Goal: Information Seeking & Learning: Learn about a topic

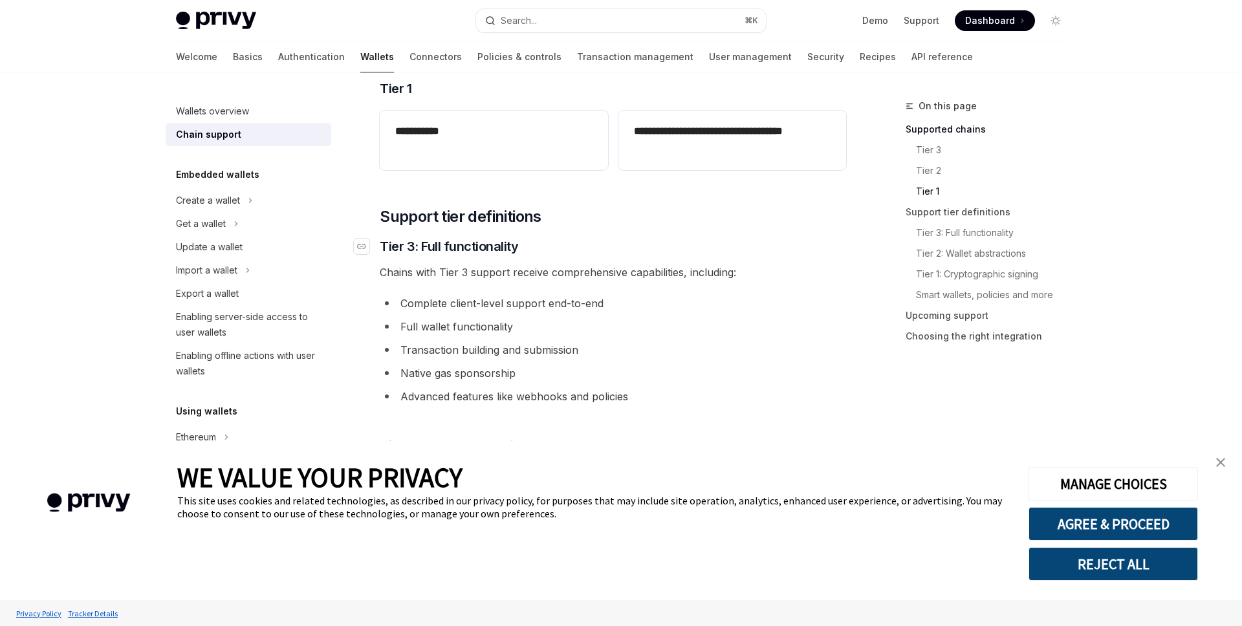
scroll to position [589, 0]
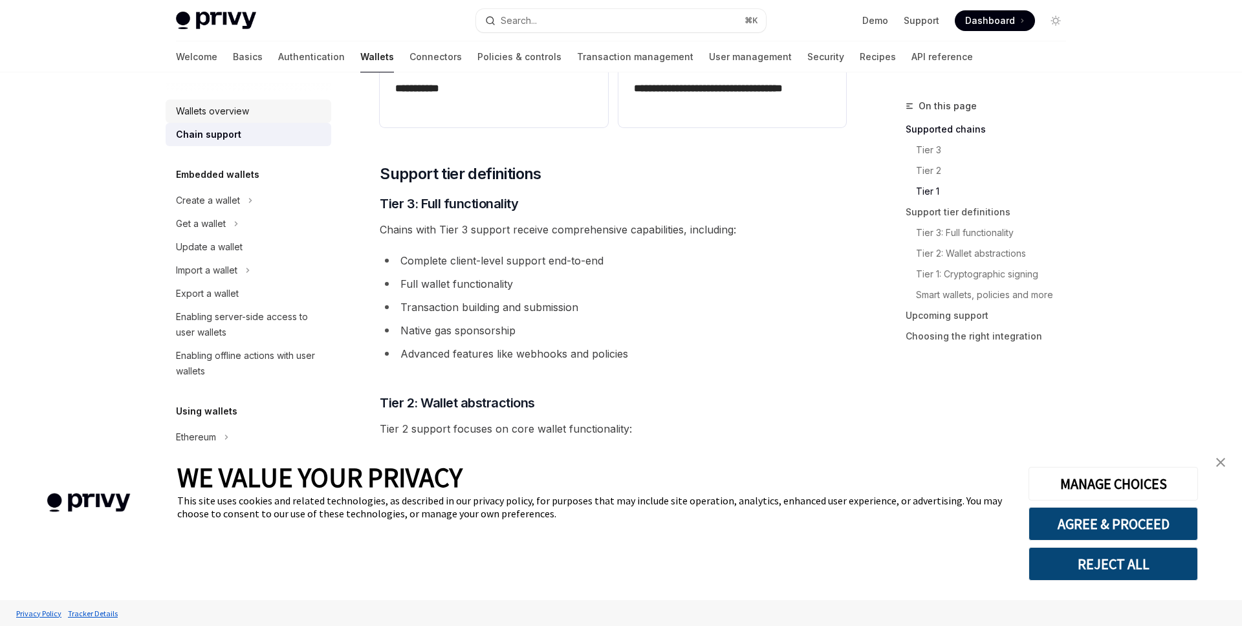
click at [232, 110] on div "Wallets overview" at bounding box center [212, 111] width 73 height 16
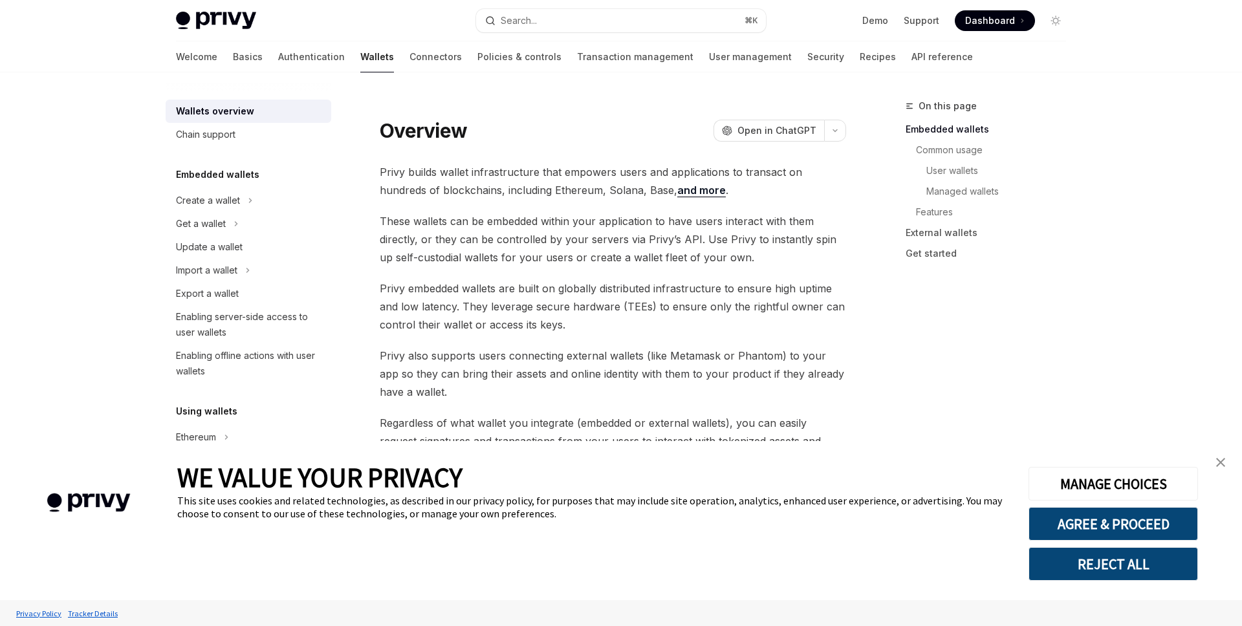
click at [462, 235] on span "These wallets can be embedded within your application to have users interact wi…" at bounding box center [613, 239] width 466 height 54
click at [445, 235] on span "These wallets can be embedded within your application to have users interact wi…" at bounding box center [613, 239] width 466 height 54
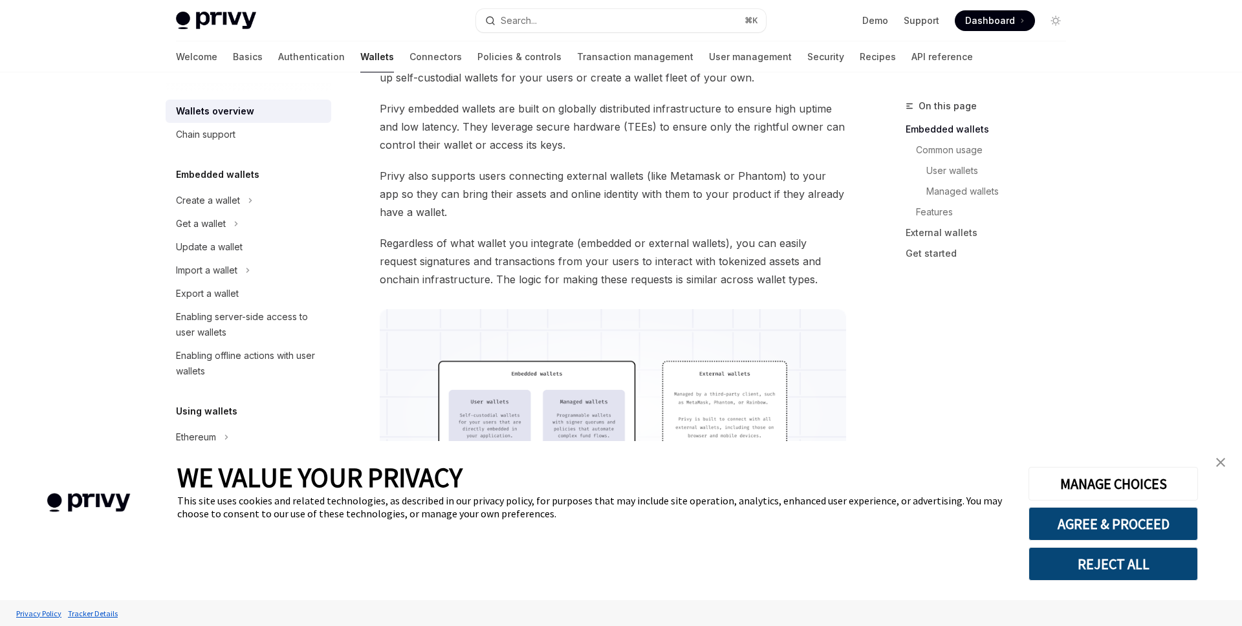
scroll to position [272, 0]
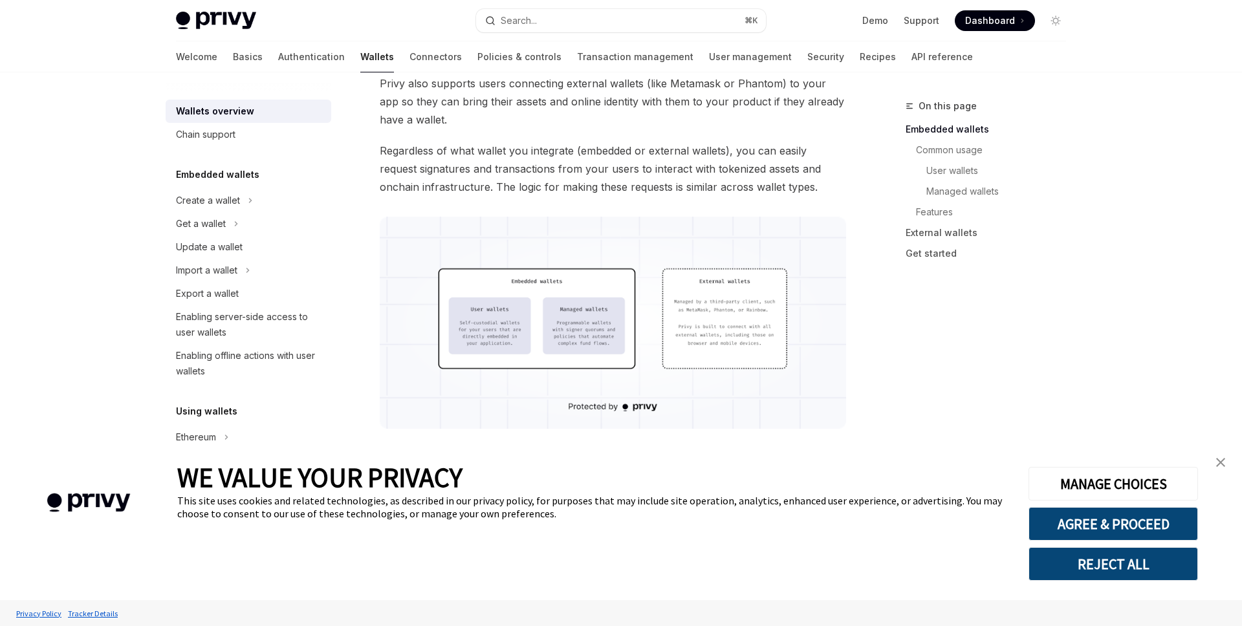
click at [571, 331] on img at bounding box center [613, 323] width 466 height 212
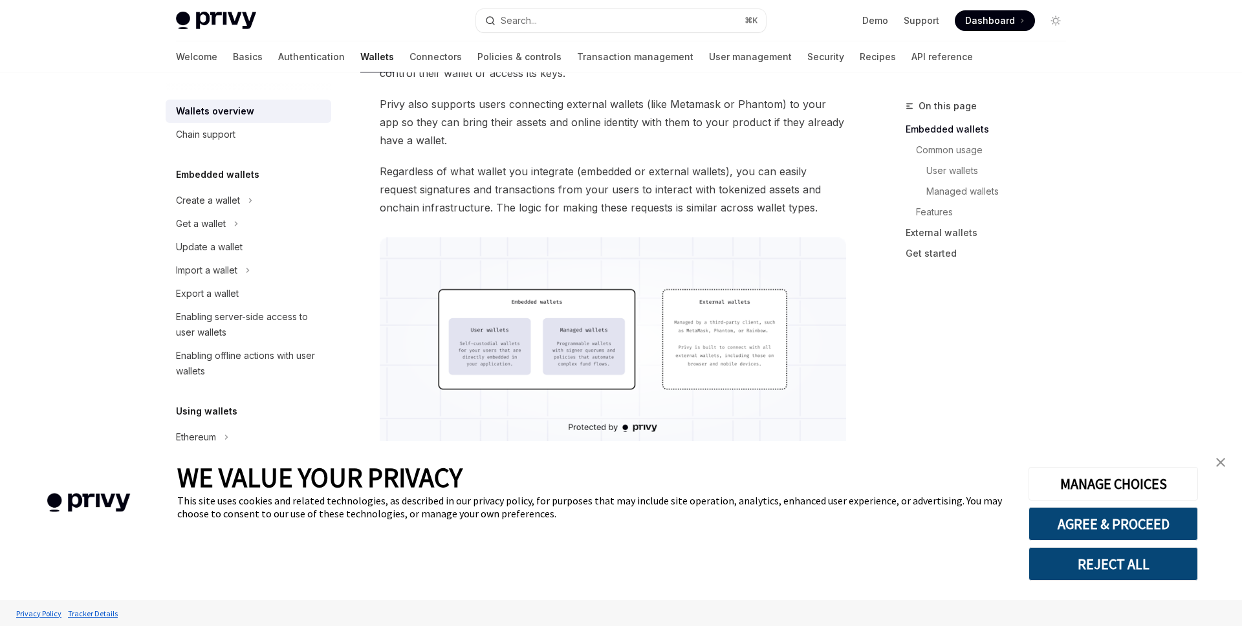
scroll to position [277, 0]
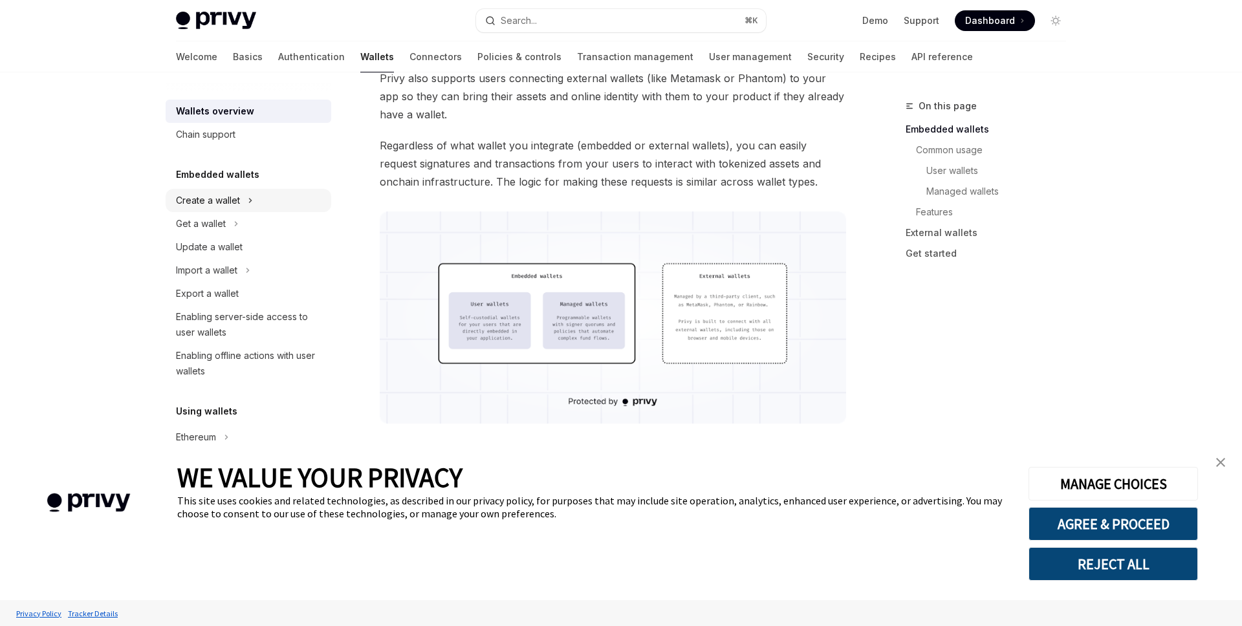
click at [213, 202] on div "Create a wallet" at bounding box center [208, 201] width 64 height 16
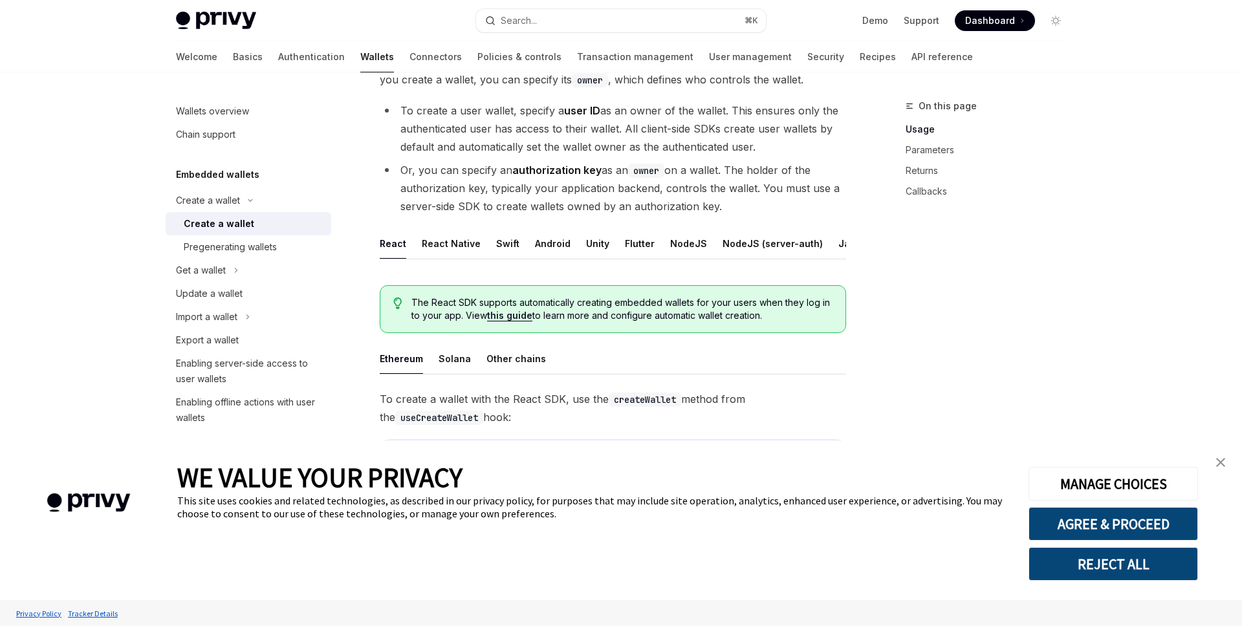
scroll to position [166, 0]
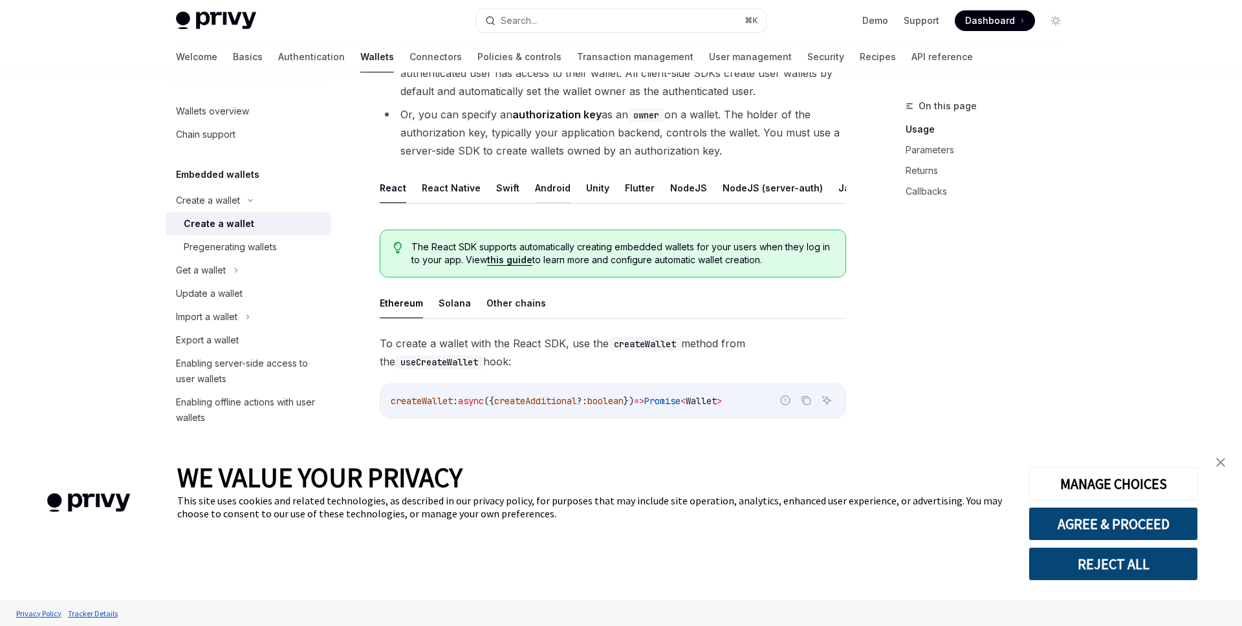
click at [557, 188] on button "Android" at bounding box center [553, 188] width 36 height 30
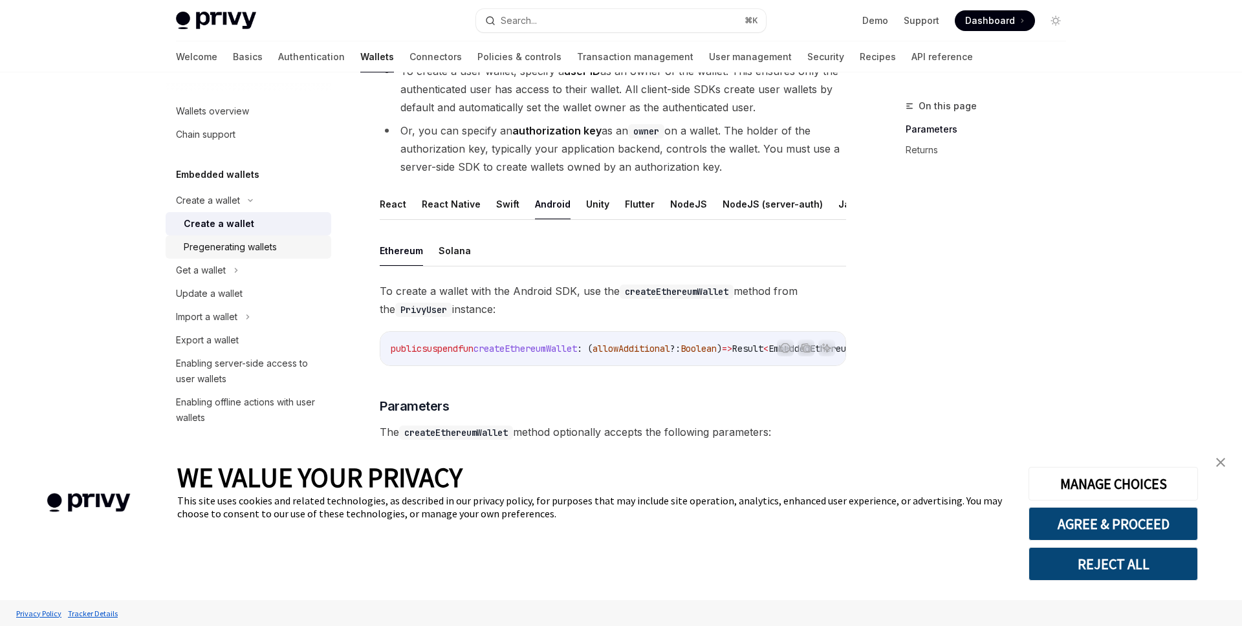
click at [261, 249] on div "Pregenerating wallets" at bounding box center [230, 247] width 93 height 16
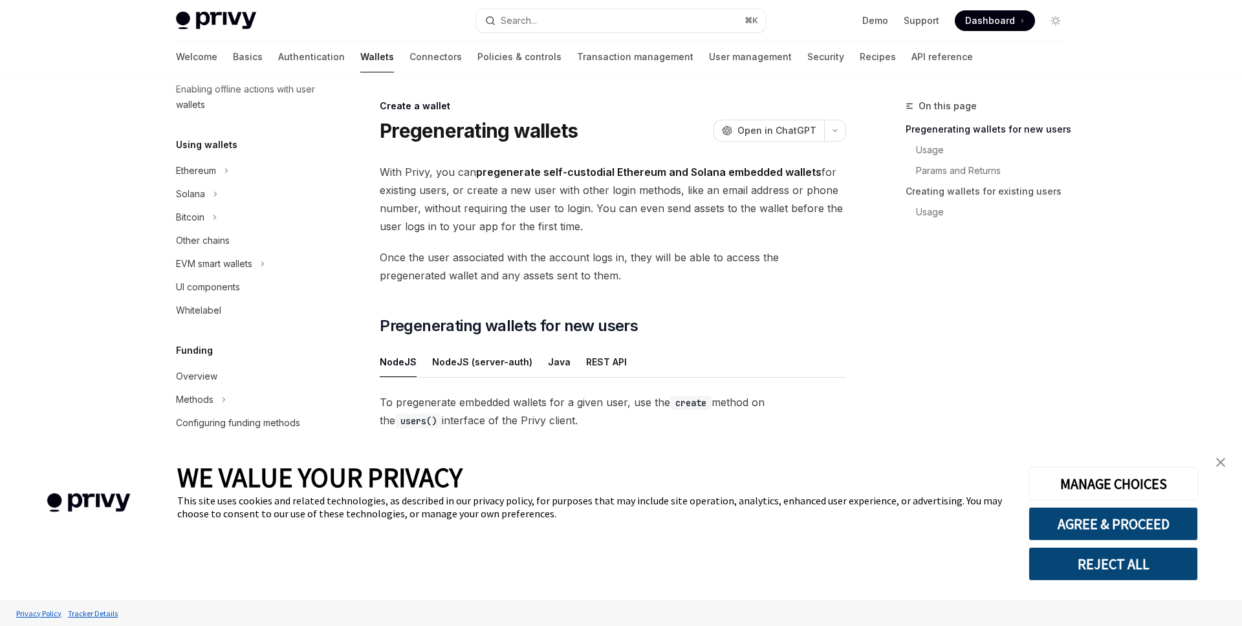
scroll to position [330, 0]
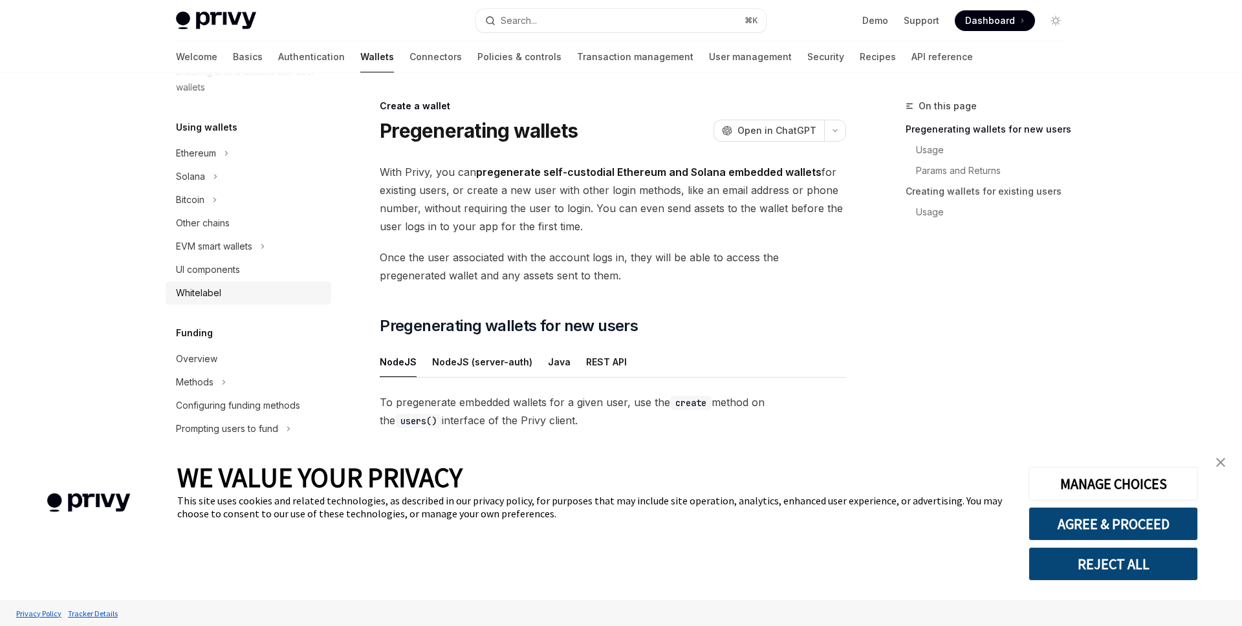
click at [223, 292] on div "Whitelabel" at bounding box center [249, 293] width 147 height 16
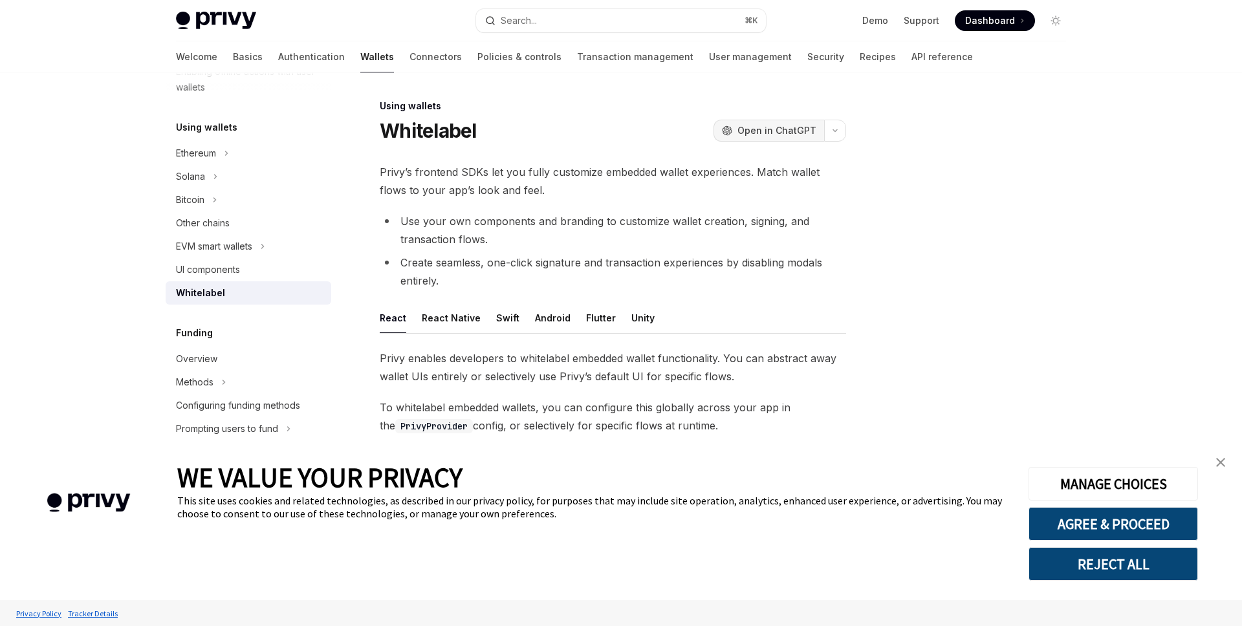
click at [757, 132] on span "Open in ChatGPT" at bounding box center [776, 130] width 79 height 13
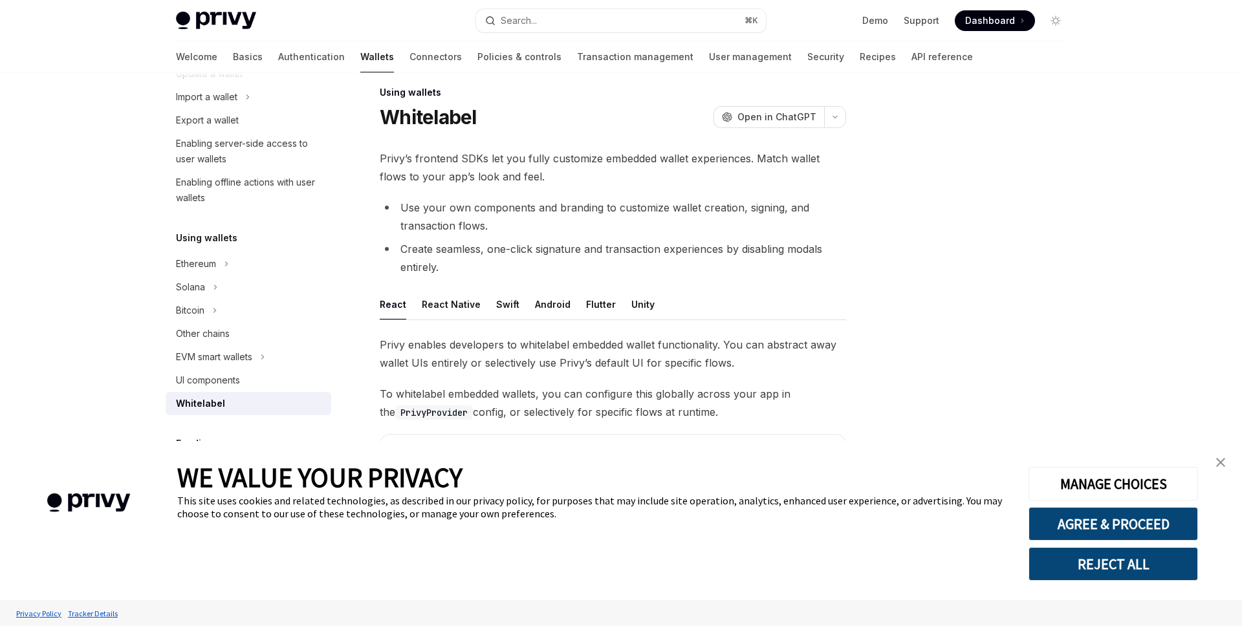
scroll to position [208, 0]
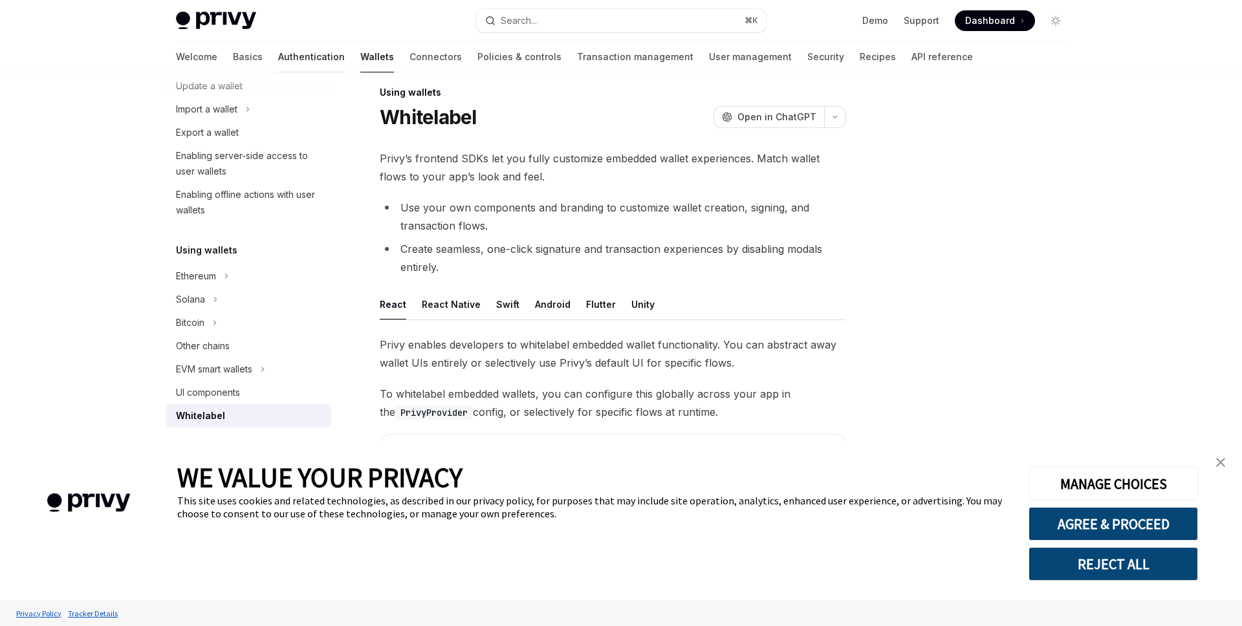
click at [278, 54] on link "Authentication" at bounding box center [311, 56] width 67 height 31
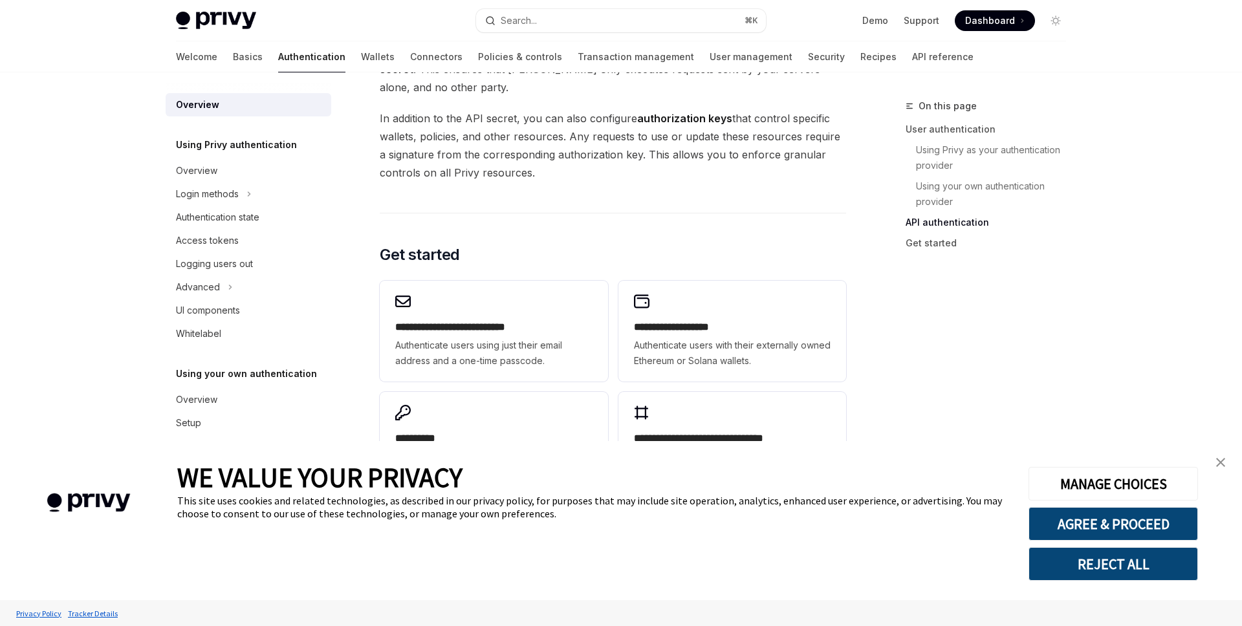
scroll to position [1014, 0]
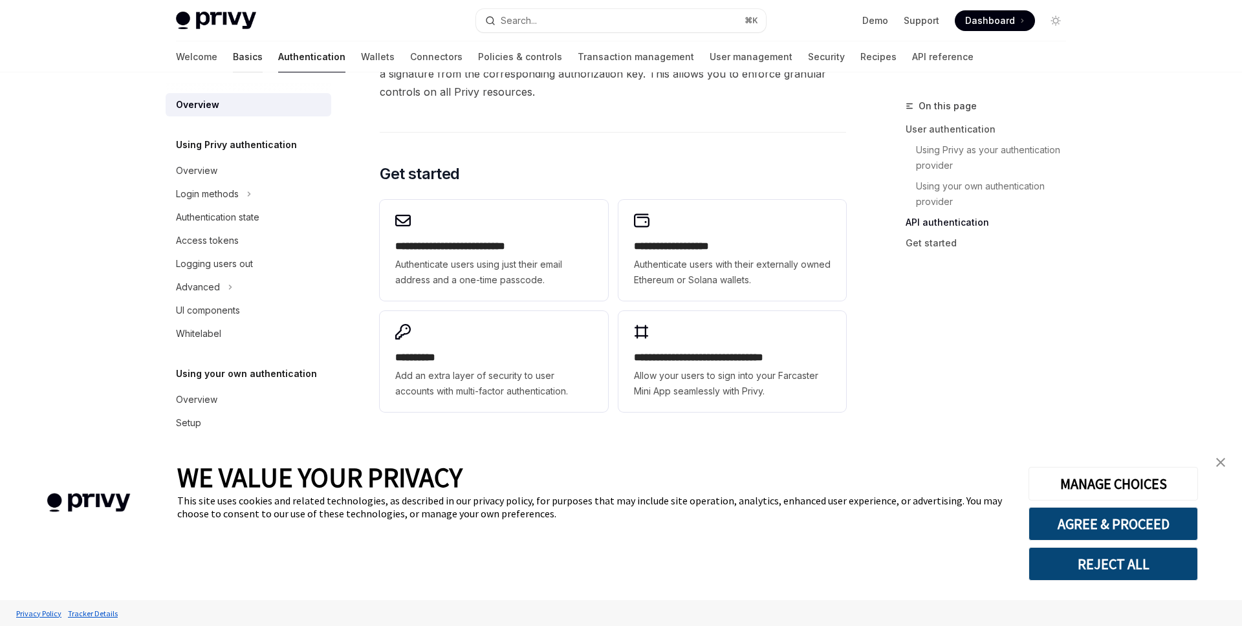
click at [233, 54] on link "Basics" at bounding box center [248, 56] width 30 height 31
type textarea "*"
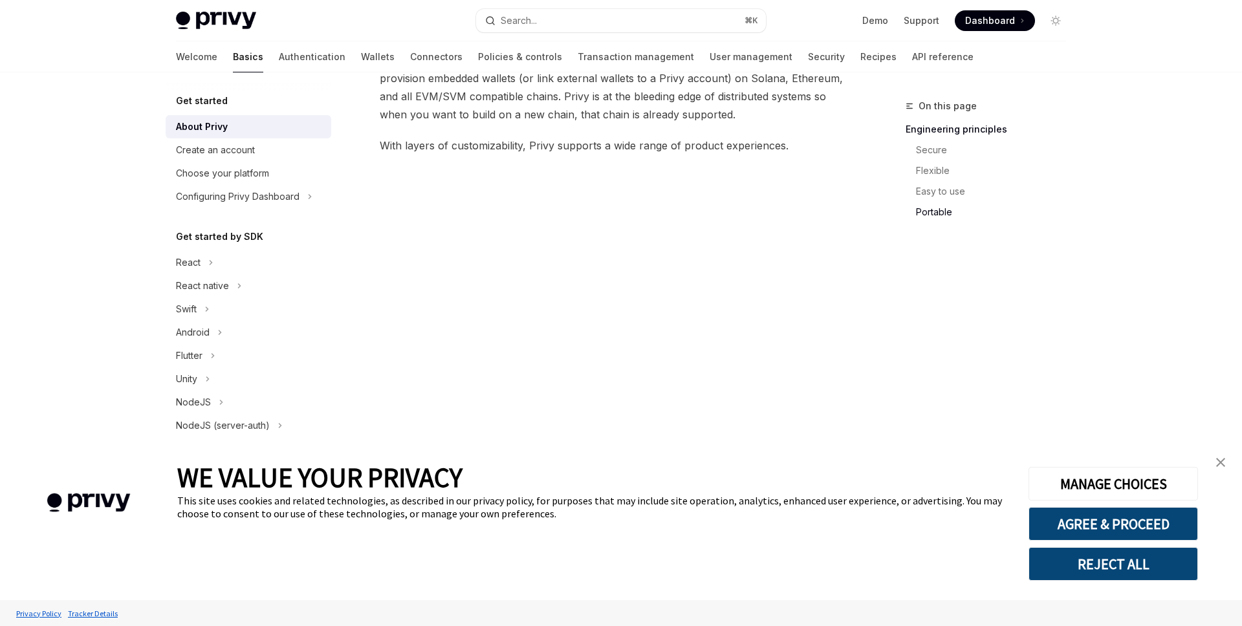
scroll to position [1083, 0]
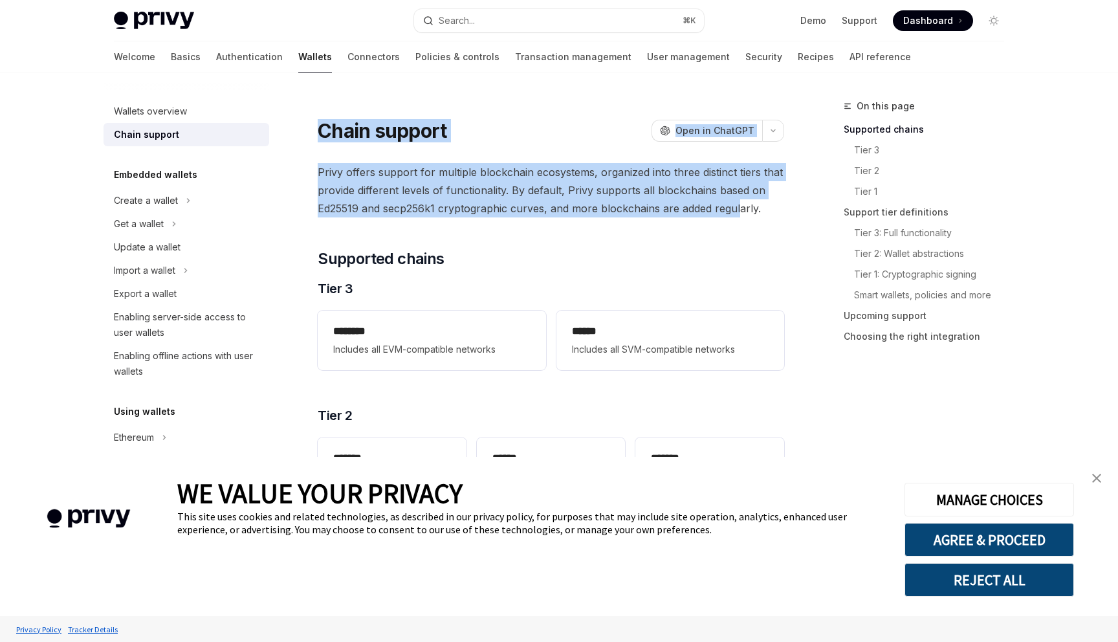
drag, startPoint x: 321, startPoint y: 129, endPoint x: 736, endPoint y: 208, distance: 422.8
click at [736, 208] on span "Privy offers support for multiple blockchain ecosystems, organized into three d…" at bounding box center [551, 190] width 466 height 54
drag, startPoint x: 766, startPoint y: 206, endPoint x: 319, endPoint y: 169, distance: 447.8
click at [319, 169] on span "Privy offers support for multiple blockchain ecosystems, organized into three d…" at bounding box center [551, 190] width 466 height 54
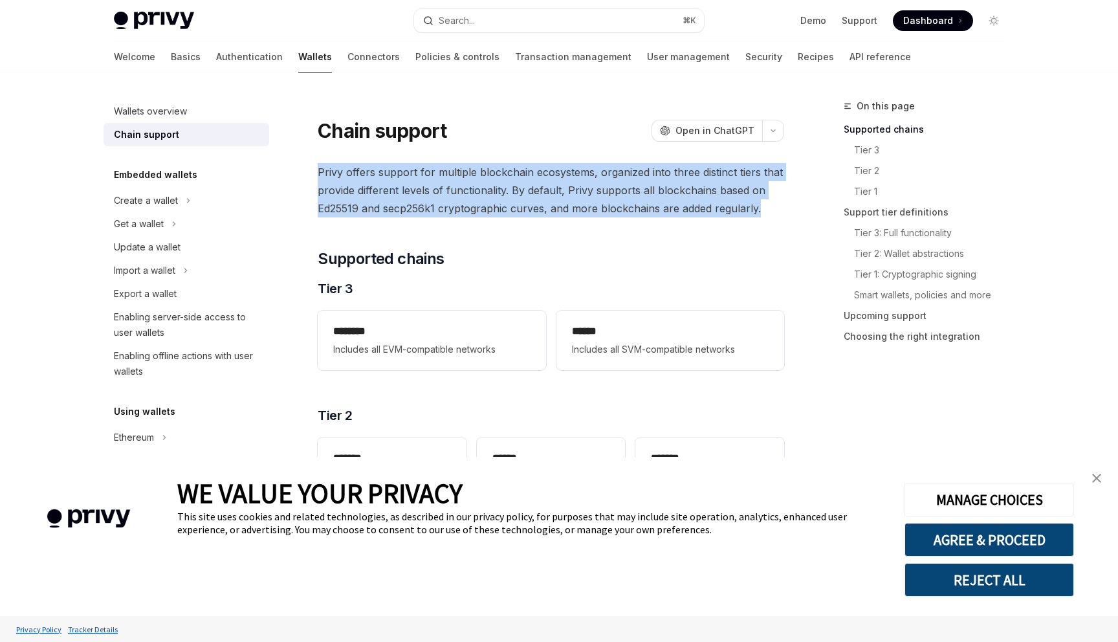
copy span "Privy offers support for multiple blockchain ecosystems, organized into three d…"
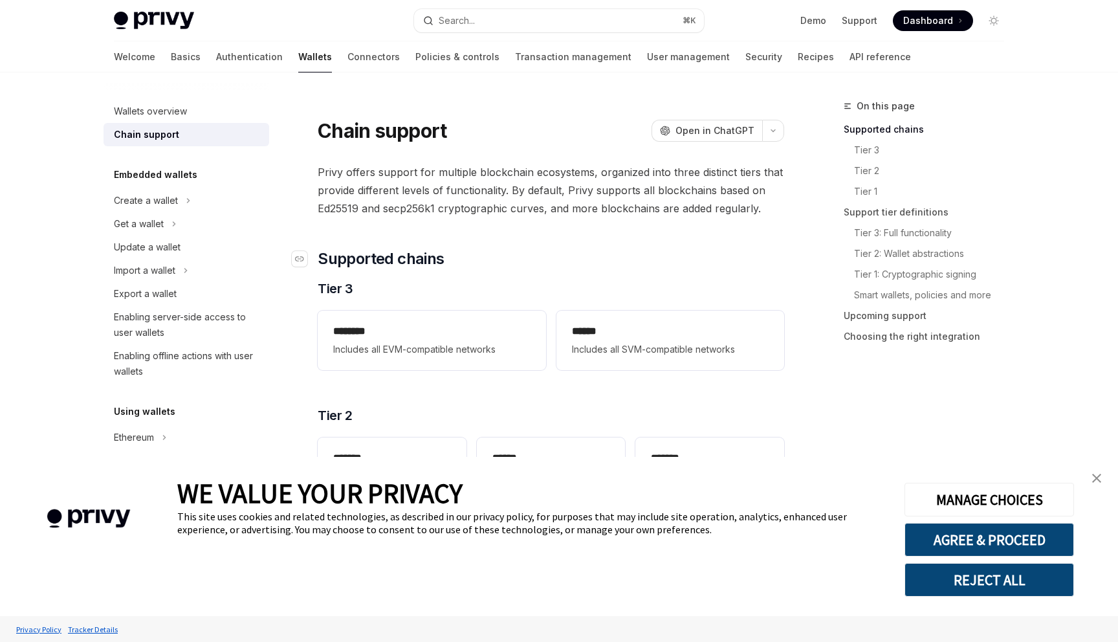
click at [550, 268] on h2 "​ Supported chains" at bounding box center [551, 258] width 466 height 21
